Goal: Transaction & Acquisition: Purchase product/service

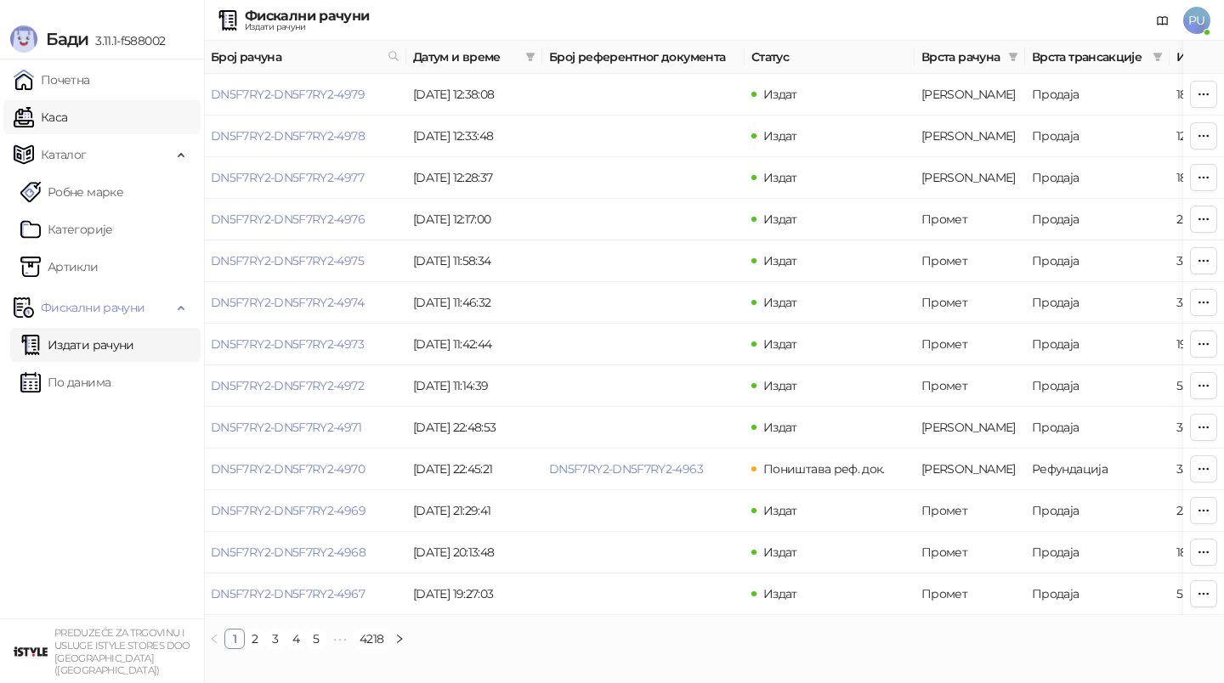
click at [67, 118] on link "Каса" at bounding box center [41, 117] width 54 height 34
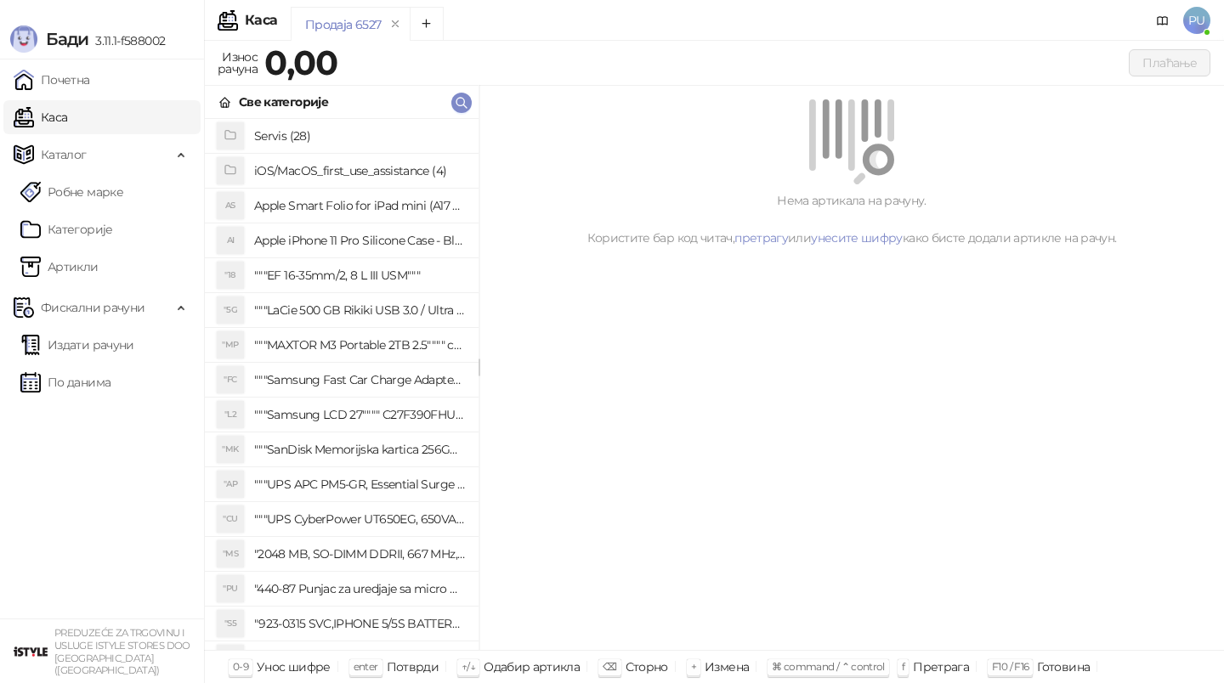
click at [619, 22] on div "Продаја 6527" at bounding box center [700, 26] width 818 height 39
click at [577, 25] on div "Продаја 6527" at bounding box center [700, 26] width 818 height 39
click at [507, 13] on div "Продаја 6527" at bounding box center [700, 26] width 818 height 39
click at [617, 19] on div "Продаја 6527" at bounding box center [700, 26] width 818 height 39
click at [677, 33] on div "Продаја 6527" at bounding box center [700, 26] width 818 height 39
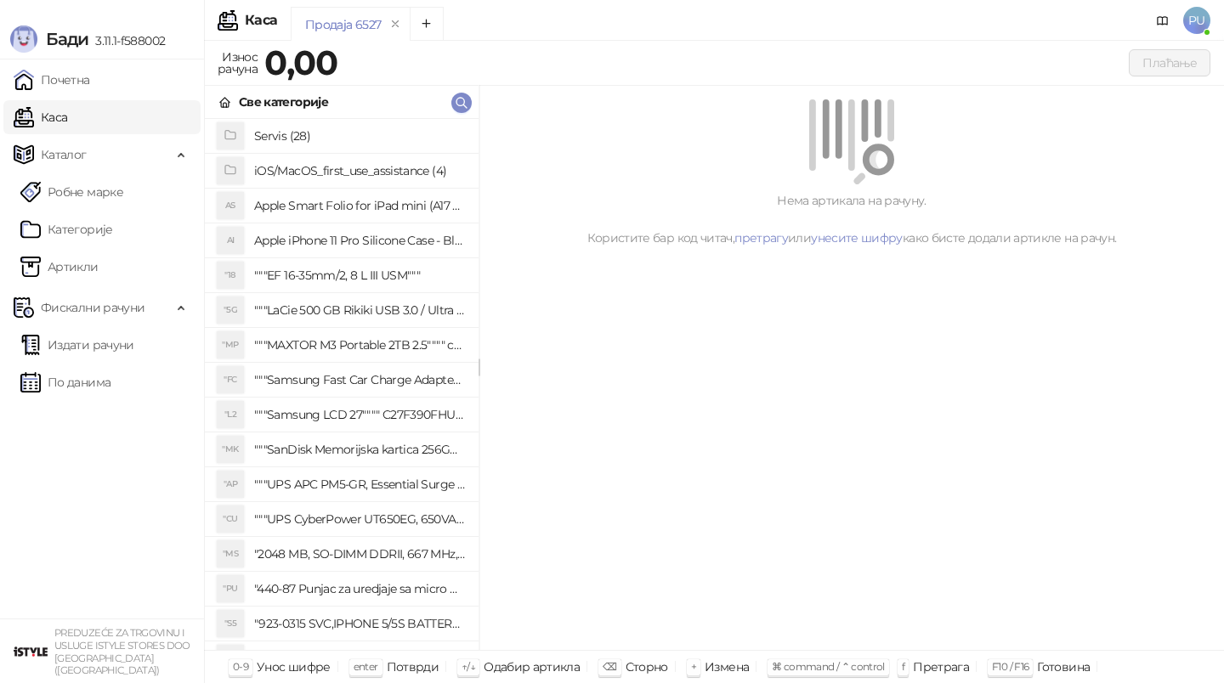
click at [702, 20] on div "Продаја 6527" at bounding box center [700, 26] width 818 height 39
click at [728, 27] on div "Продаја 6527" at bounding box center [700, 26] width 818 height 39
click at [760, 19] on div "Продаја 6527" at bounding box center [700, 26] width 818 height 39
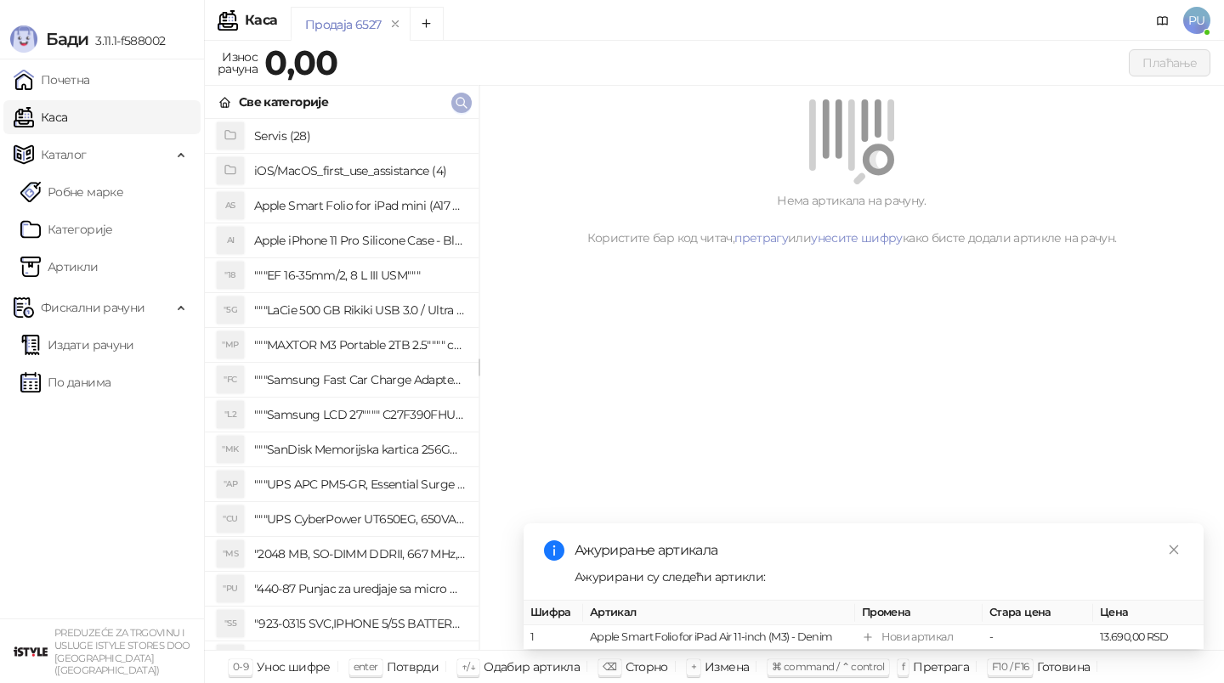
click at [466, 102] on icon "button" at bounding box center [462, 103] width 14 height 14
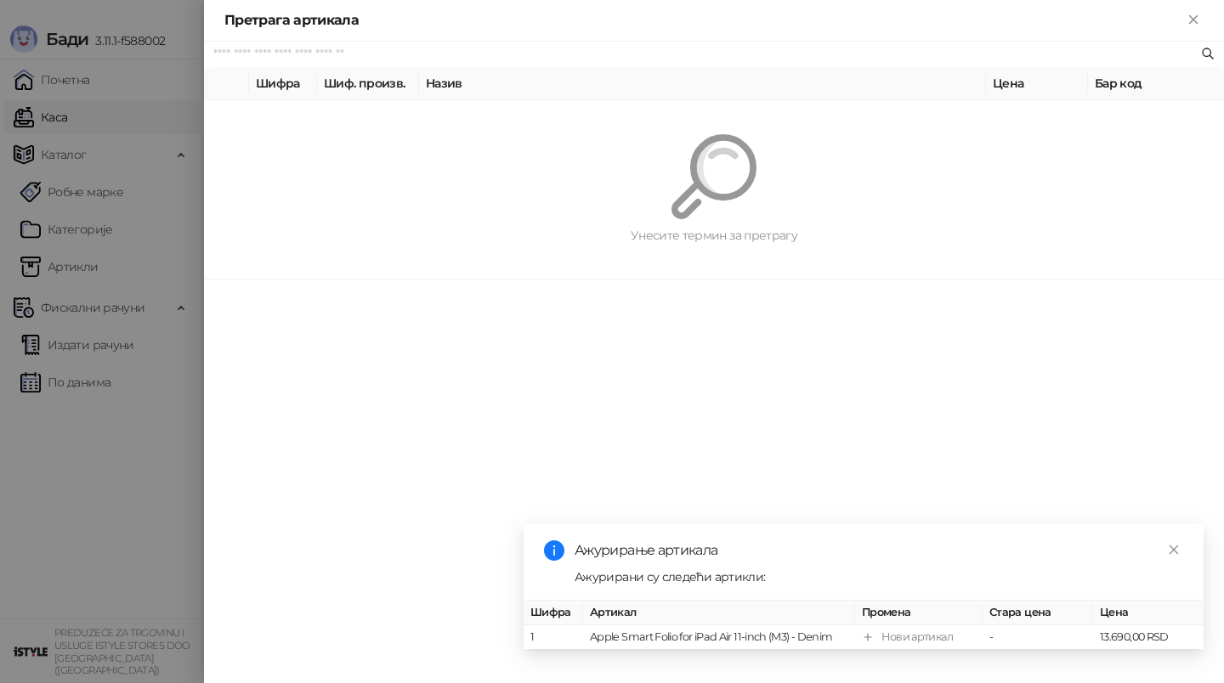
paste input "*********"
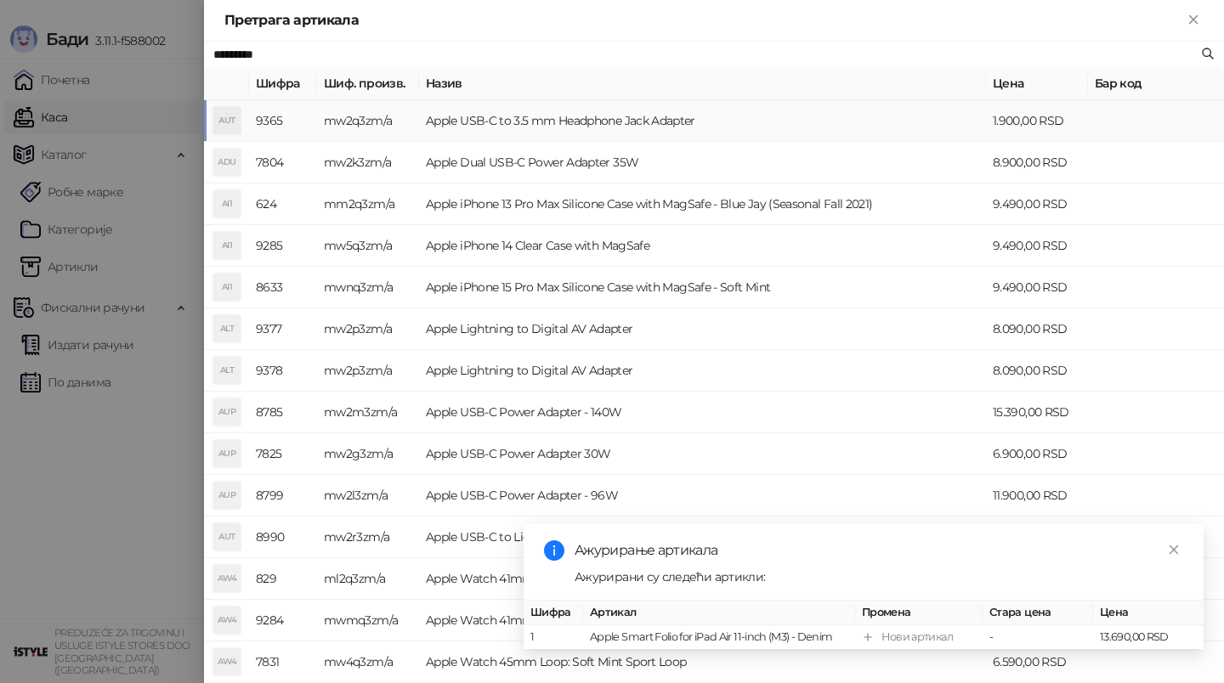
click at [915, 116] on td "Apple USB-C to 3.5 mm Headphone Jack Adapter" at bounding box center [702, 121] width 567 height 42
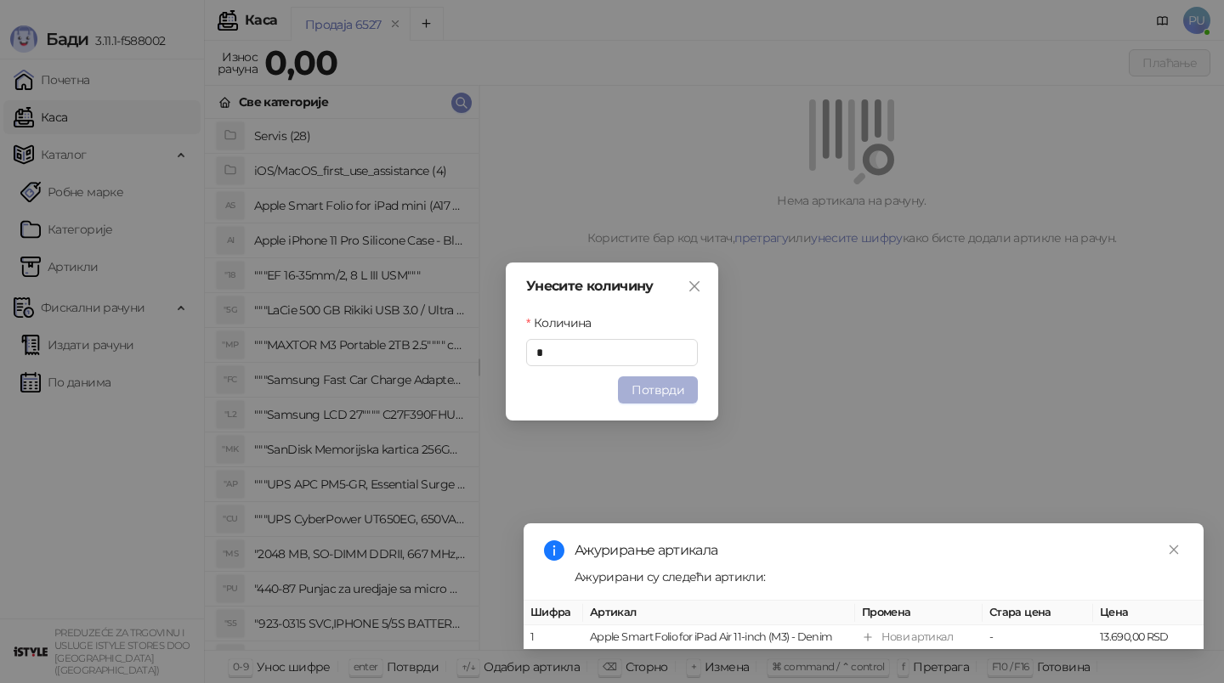
click at [660, 398] on button "Потврди" at bounding box center [658, 390] width 80 height 27
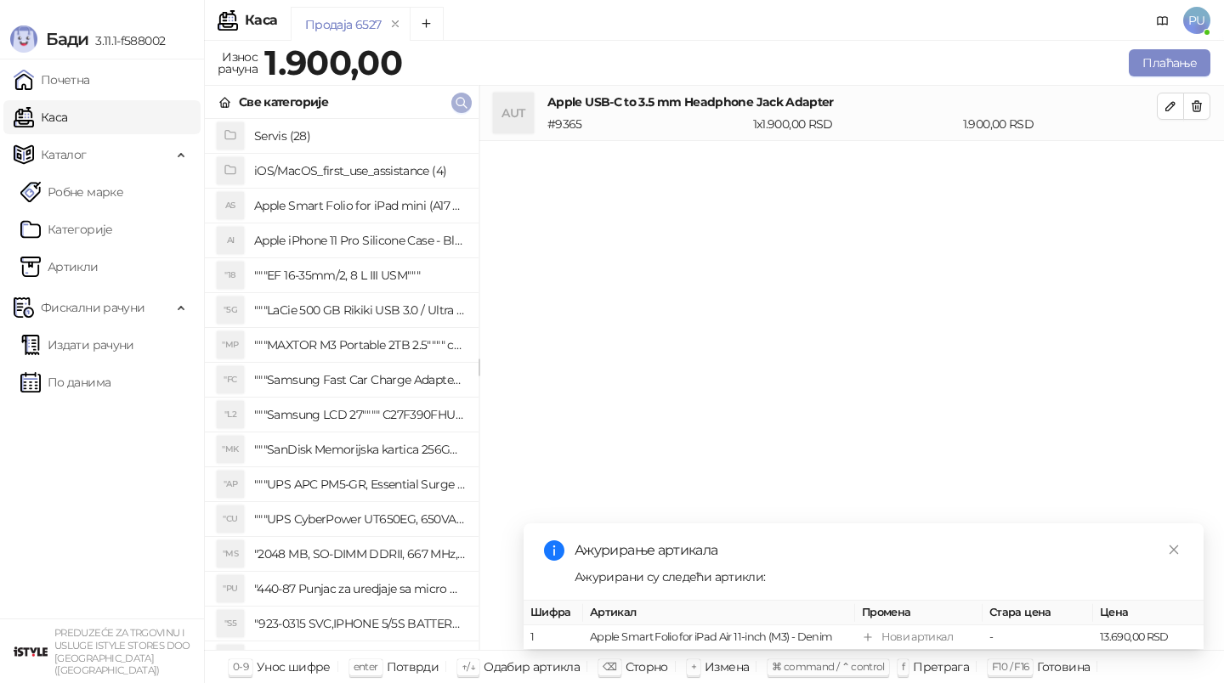
click at [464, 102] on icon "button" at bounding box center [462, 103] width 14 height 14
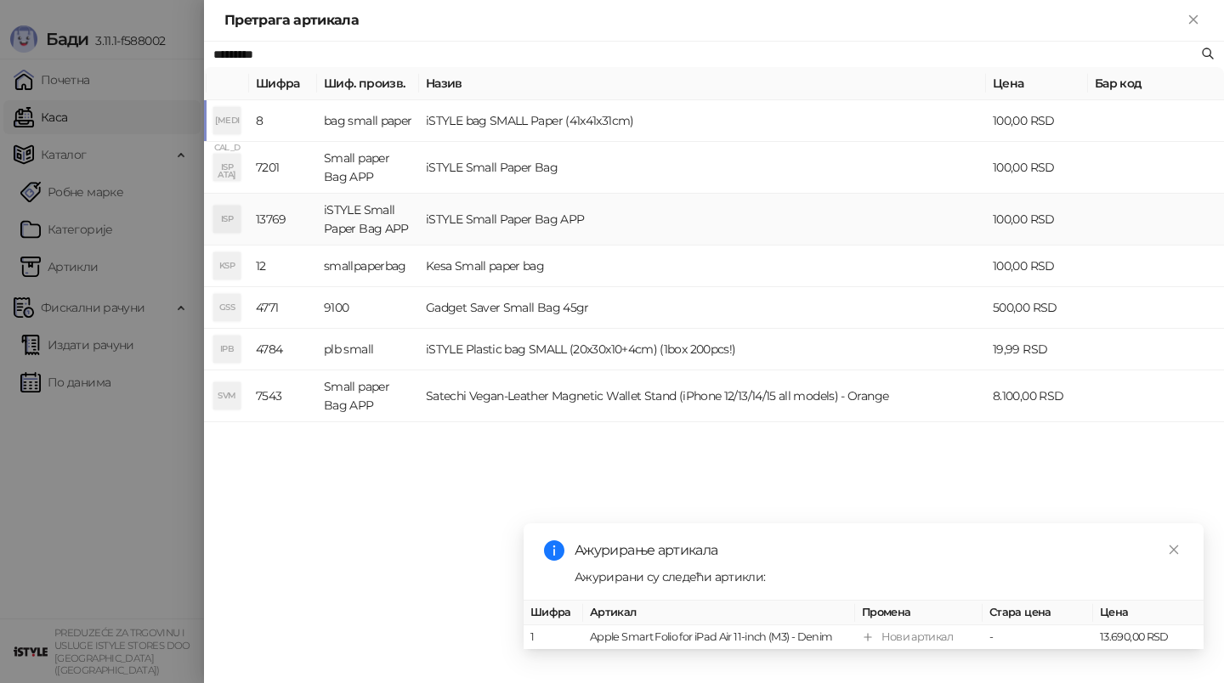
type input "*********"
click at [679, 228] on td "iSTYLE Small Paper Bag APP" at bounding box center [702, 220] width 567 height 52
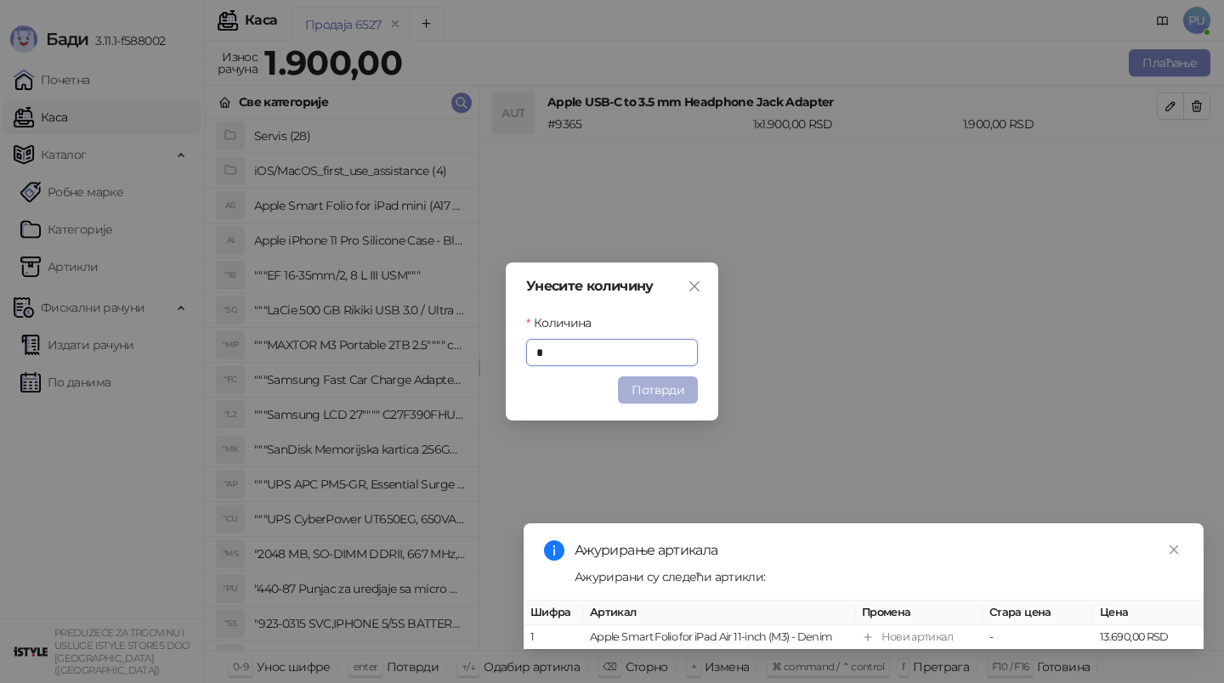
click at [663, 382] on button "Потврди" at bounding box center [658, 390] width 80 height 27
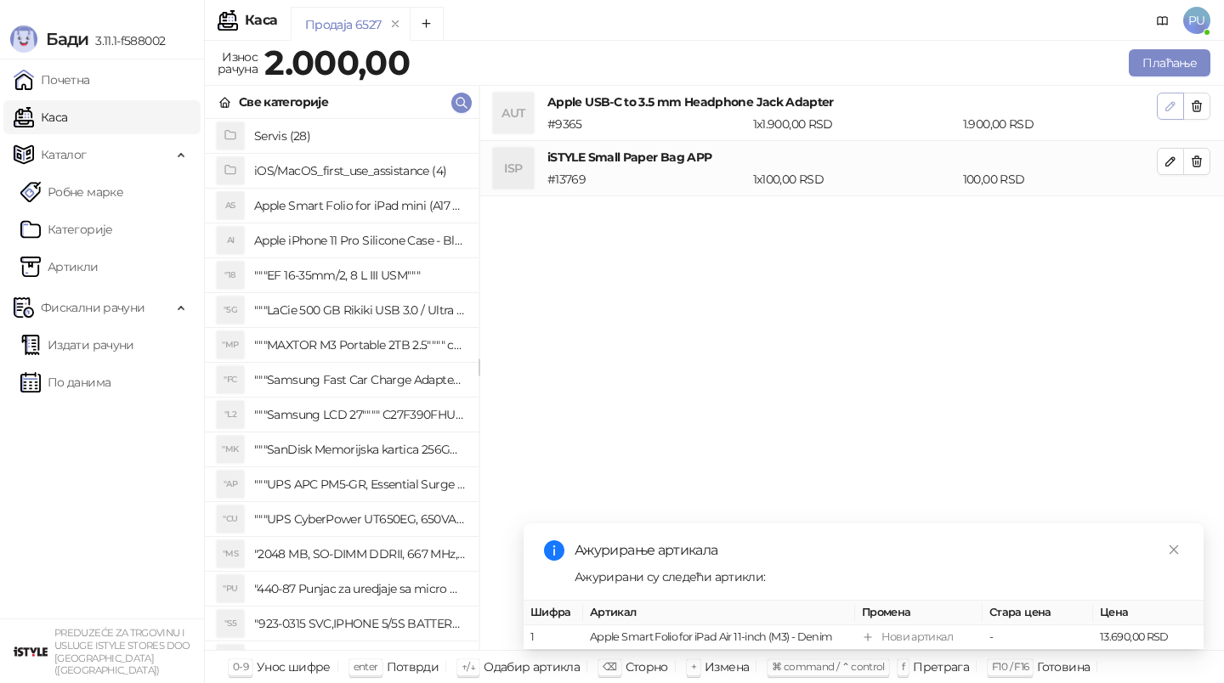
click at [1173, 111] on icon "button" at bounding box center [1171, 106] width 14 height 14
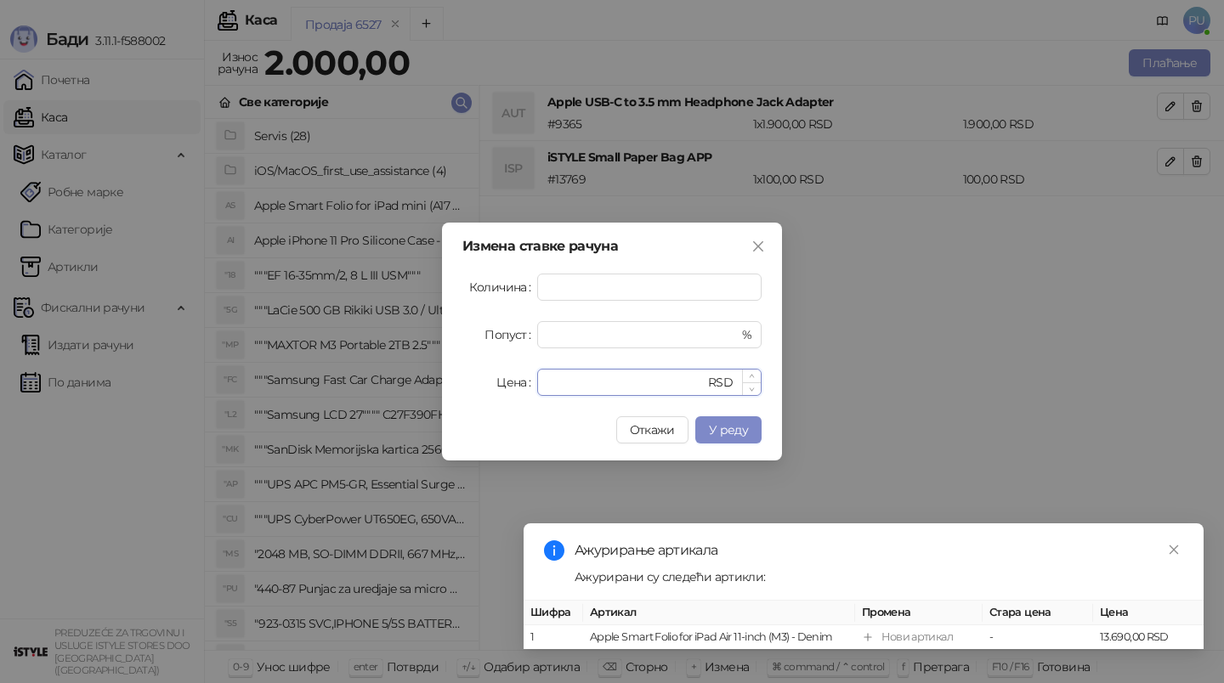
click at [559, 381] on input "****" at bounding box center [625, 382] width 157 height 25
type input "****"
click at [752, 425] on button "У реду" at bounding box center [728, 429] width 66 height 27
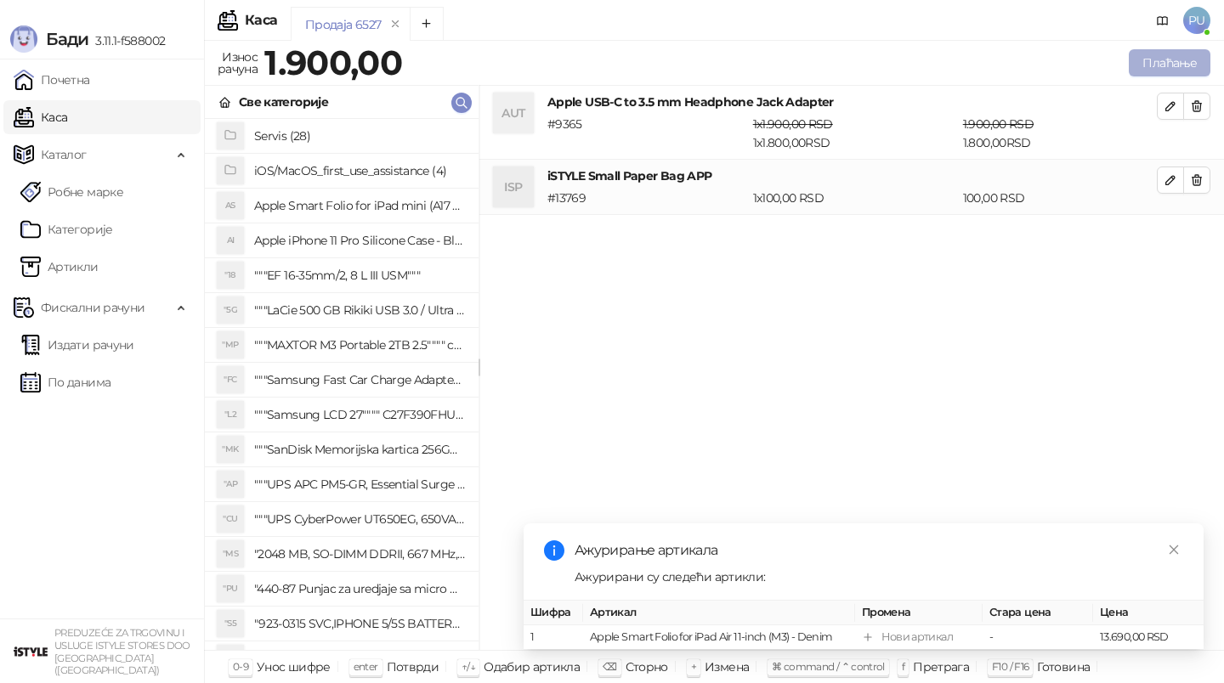
click at [1154, 70] on button "Плаћање" at bounding box center [1170, 62] width 82 height 27
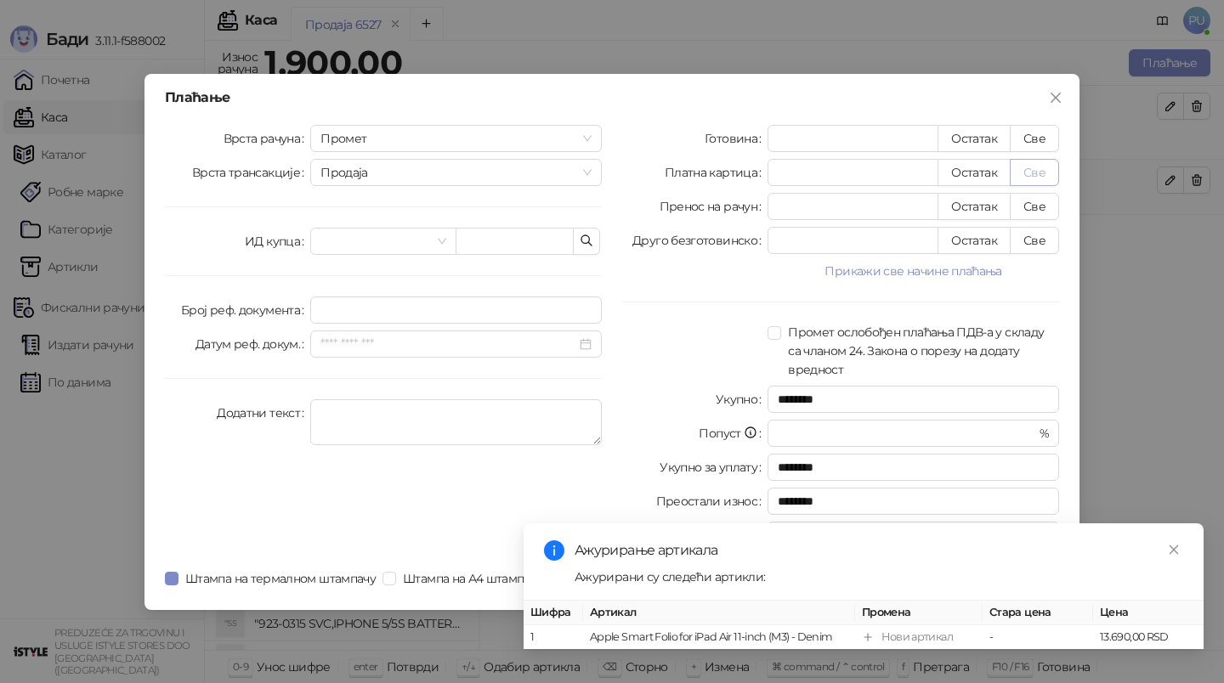
click at [1036, 173] on button "Све" at bounding box center [1034, 172] width 49 height 27
type input "****"
click at [1173, 548] on icon "close" at bounding box center [1174, 549] width 9 height 9
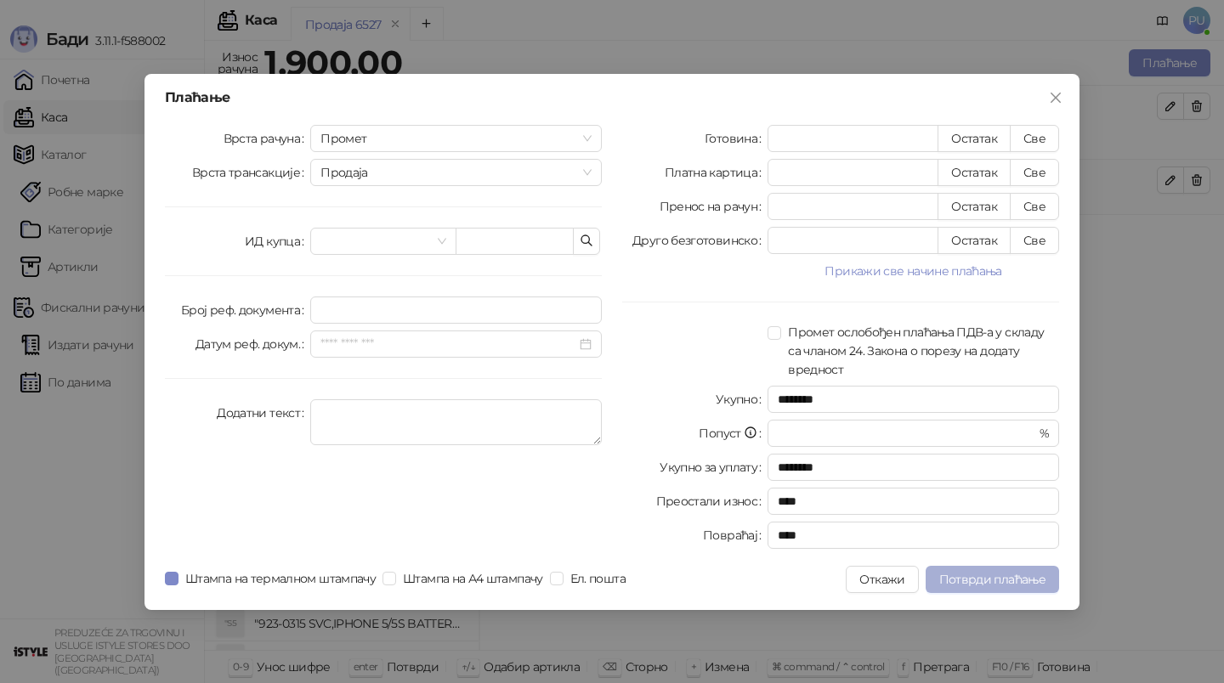
click at [988, 579] on span "Потврди плаћање" at bounding box center [992, 579] width 106 height 15
